Goal: Task Accomplishment & Management: Use online tool/utility

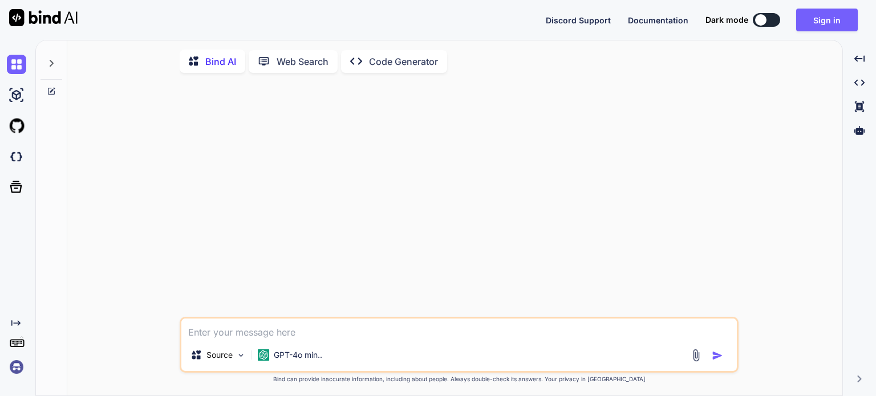
type textarea "x"
click at [811, 19] on button "Sign in" at bounding box center [827, 20] width 62 height 23
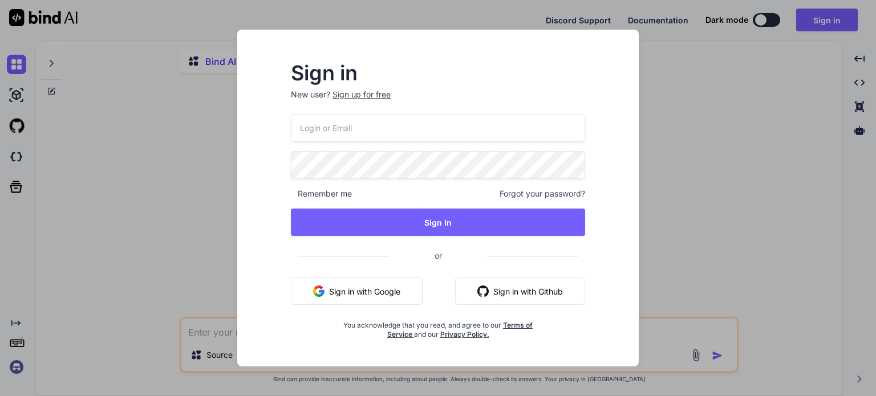
type input "m.daneth@gmail.com"
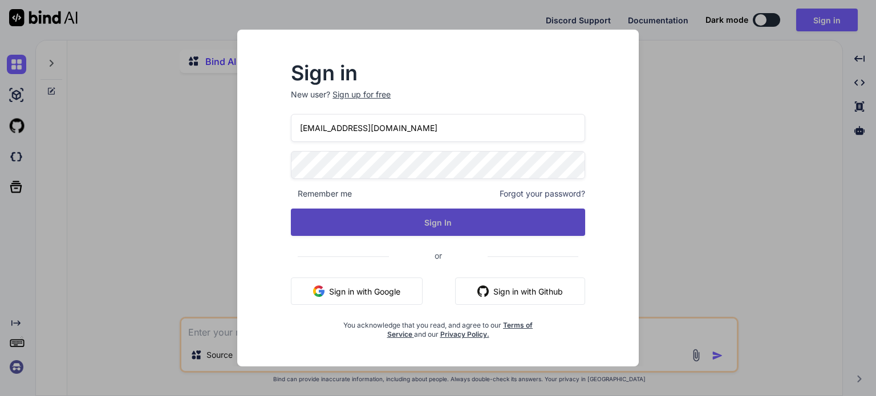
click at [419, 222] on button "Sign In" at bounding box center [438, 222] width 294 height 27
click at [448, 221] on button "Sign In" at bounding box center [438, 222] width 294 height 27
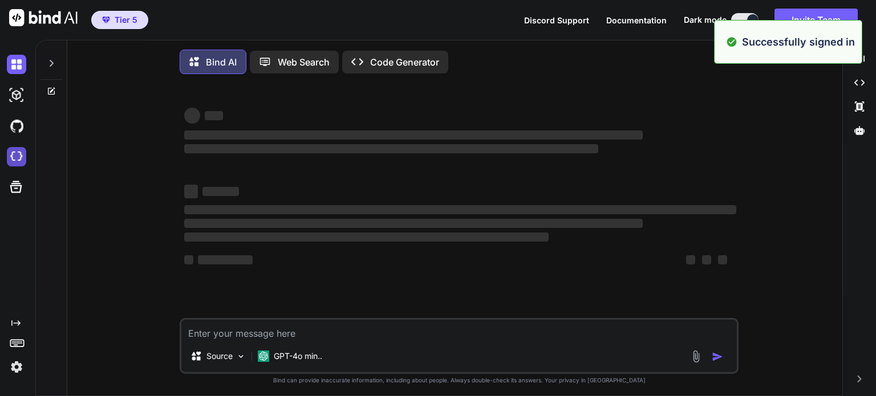
click at [16, 155] on img at bounding box center [16, 156] width 19 height 19
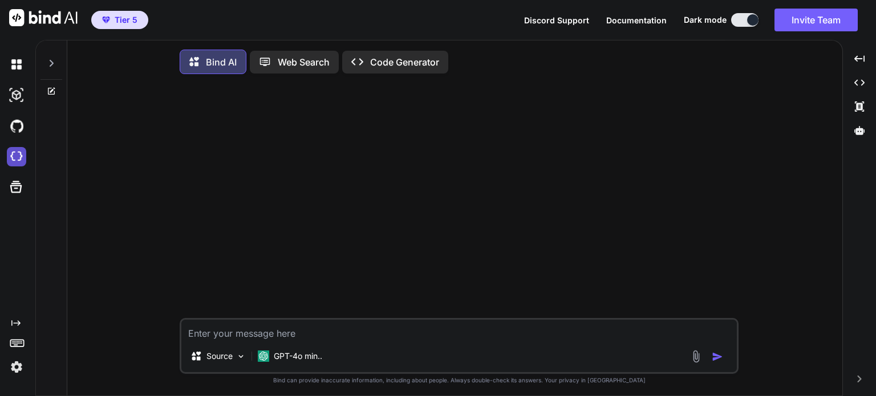
type textarea "x"
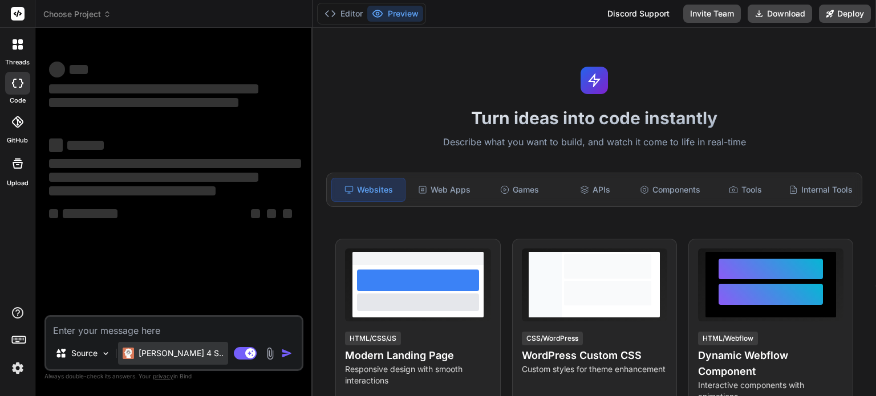
click at [169, 355] on p "[PERSON_NAME] 4 S.." at bounding box center [181, 353] width 85 height 11
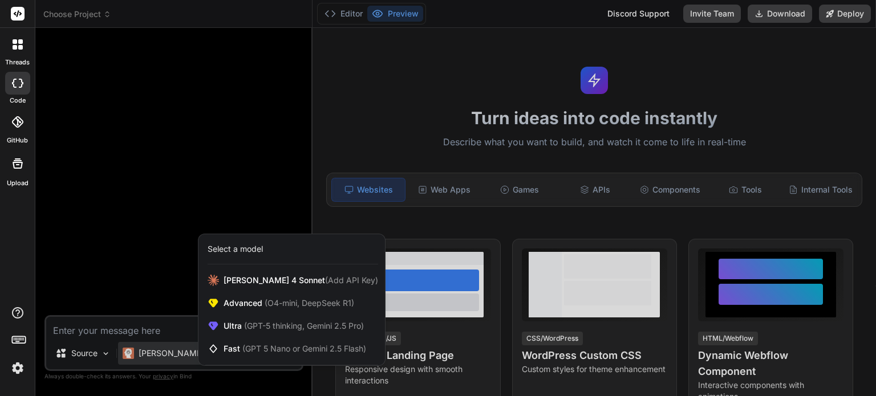
type textarea "x"
